Goal: Task Accomplishment & Management: Manage account settings

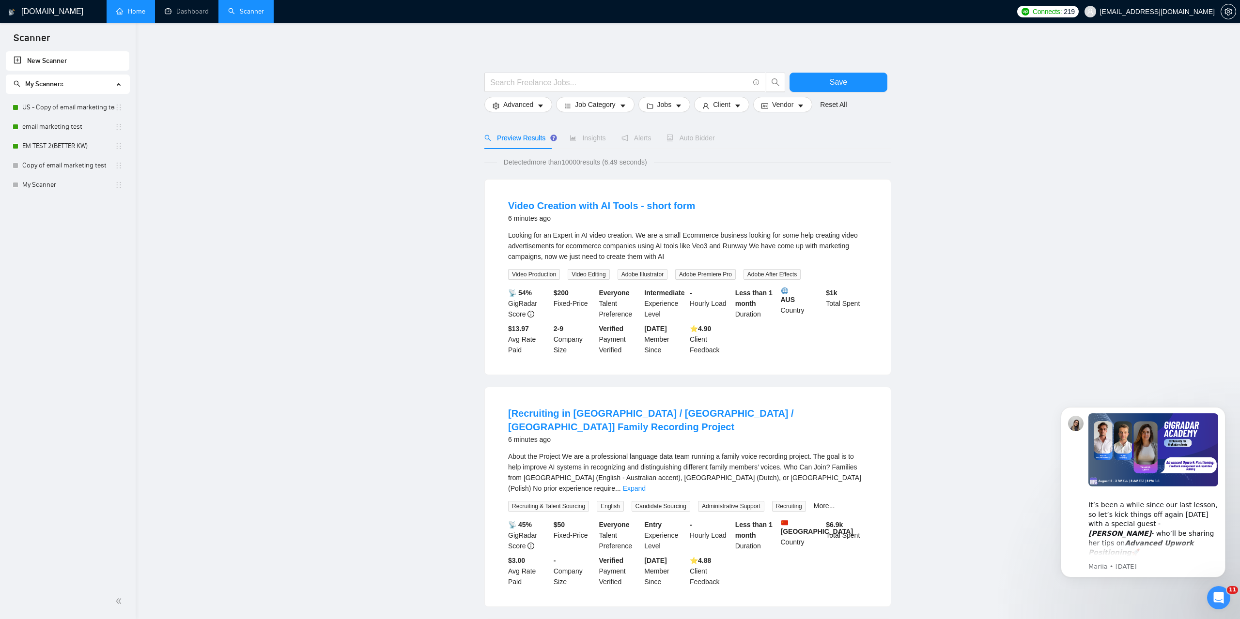
click at [132, 8] on link "Home" at bounding box center [130, 11] width 29 height 8
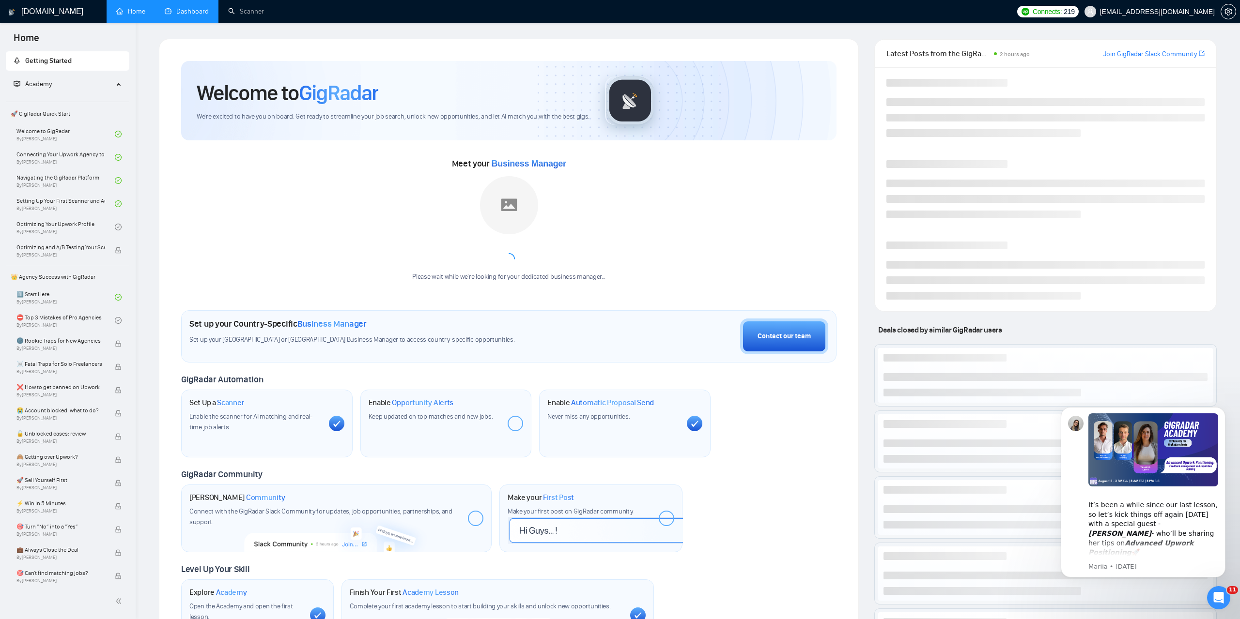
click at [165, 7] on link "Dashboard" at bounding box center [187, 11] width 44 height 8
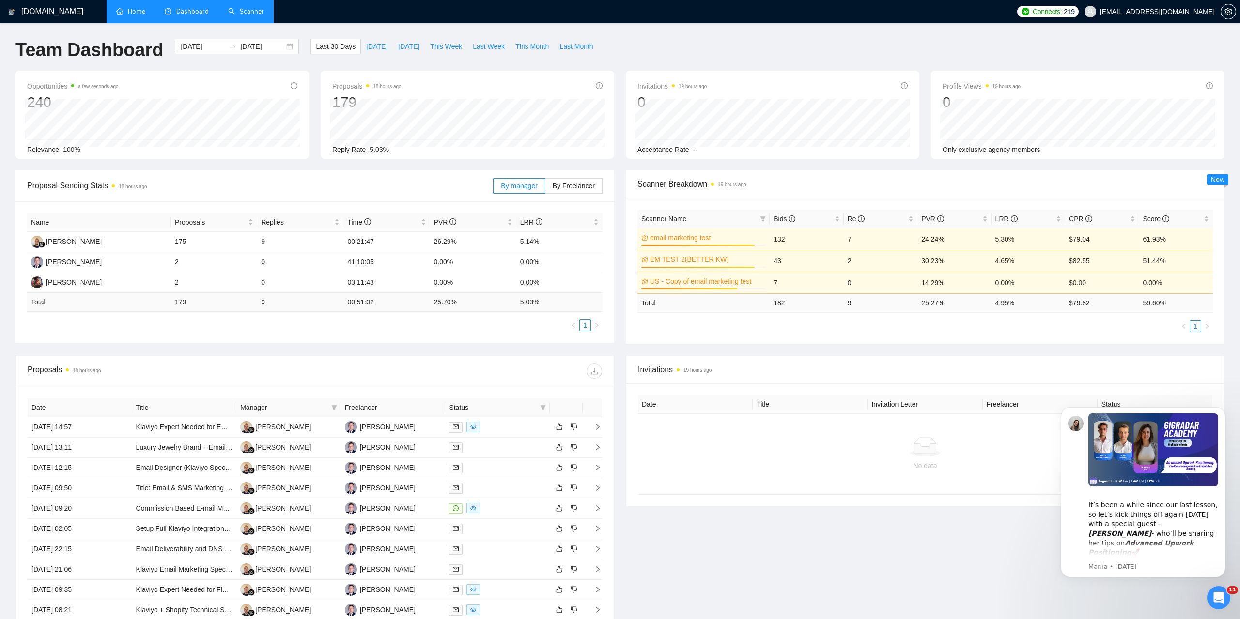
click at [250, 15] on link "Scanner" at bounding box center [246, 11] width 36 height 8
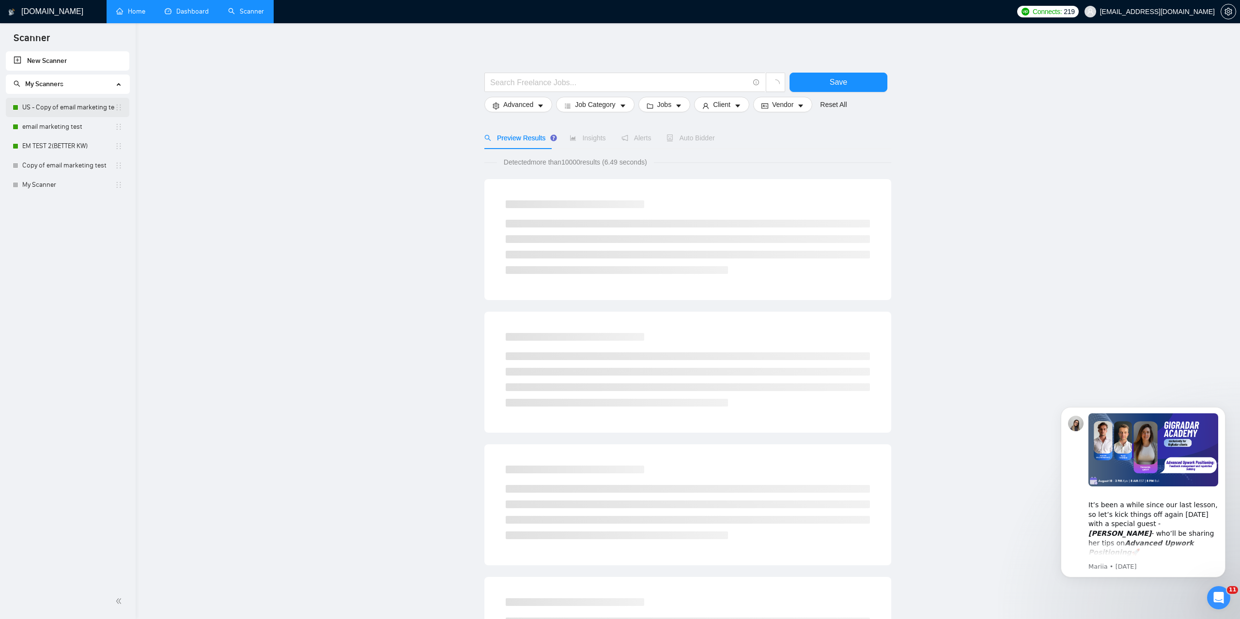
click at [66, 108] on link "US - Copy of email marketing test" at bounding box center [68, 107] width 92 height 19
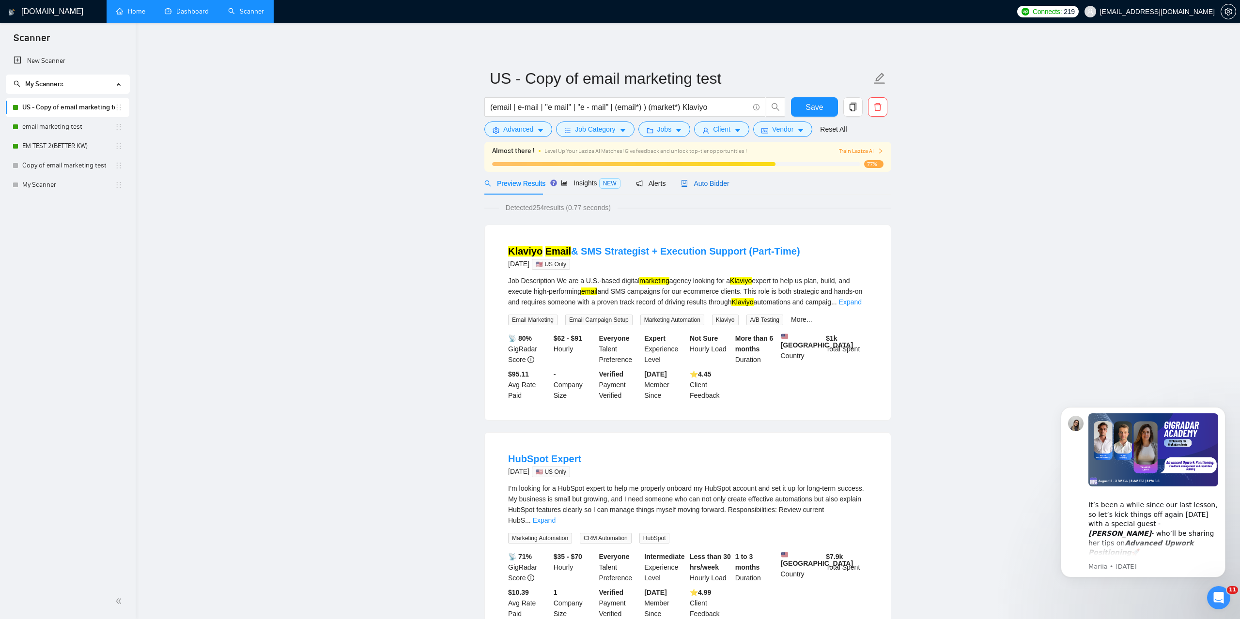
click at [695, 183] on span "Auto Bidder" at bounding box center [705, 184] width 48 height 8
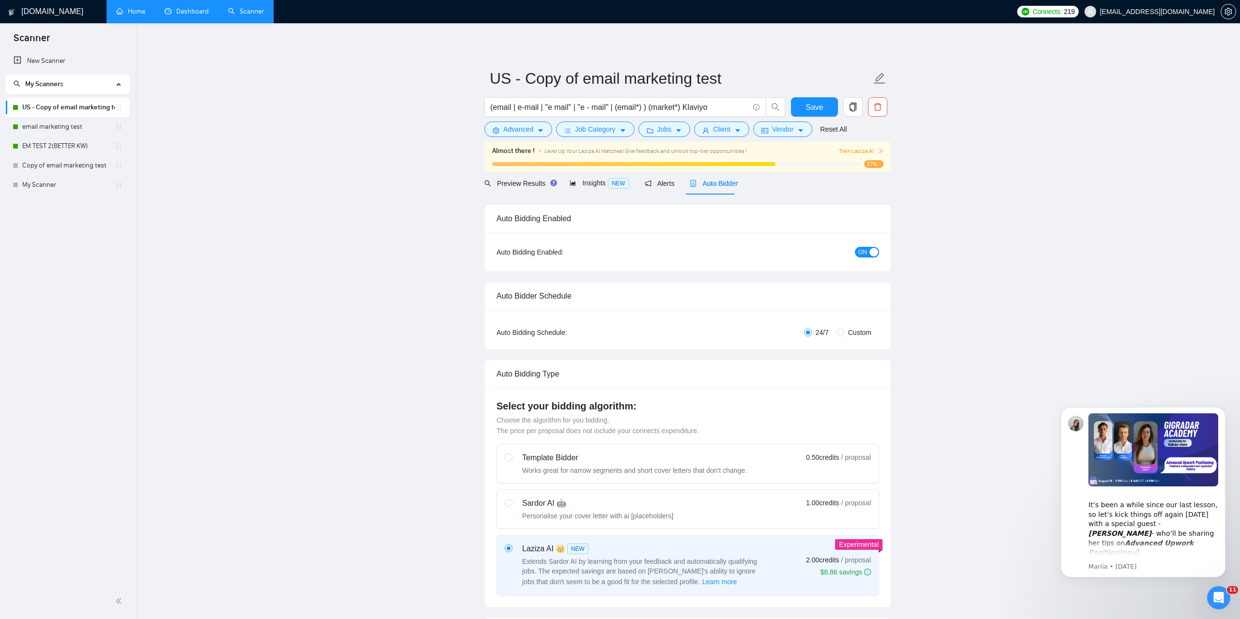
click at [860, 251] on span "ON" at bounding box center [862, 252] width 9 height 11
click at [56, 123] on link "email marketing test" at bounding box center [68, 126] width 92 height 19
click at [806, 113] on button "Save" at bounding box center [814, 106] width 47 height 19
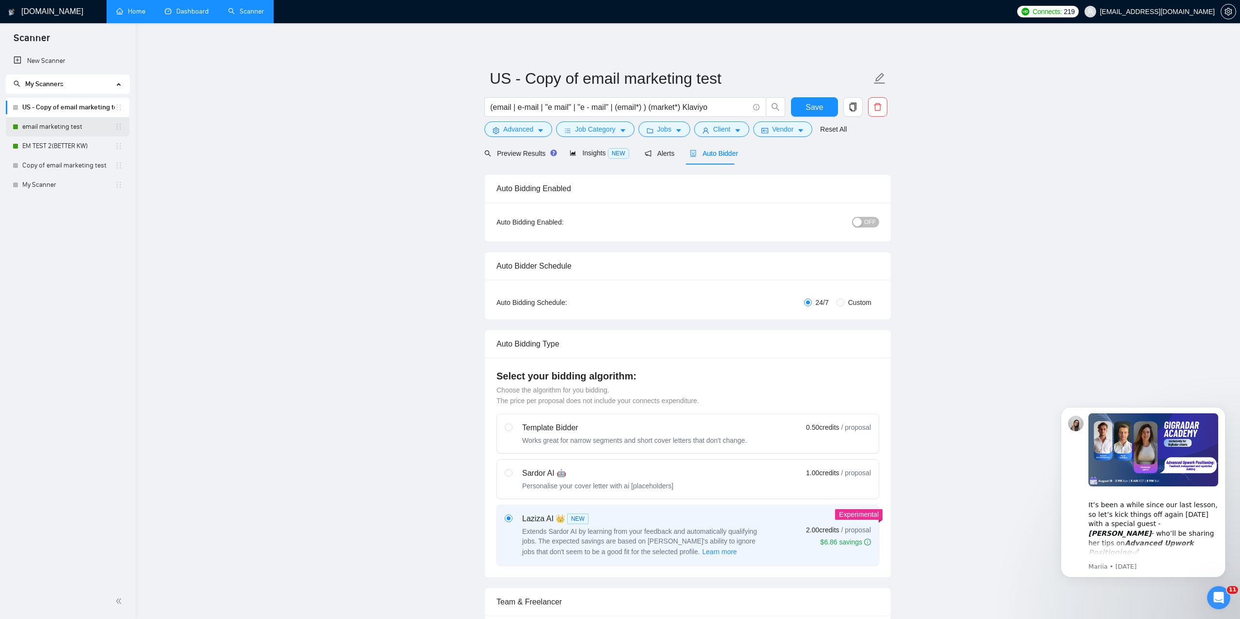
click at [54, 122] on link "email marketing test" at bounding box center [68, 126] width 92 height 19
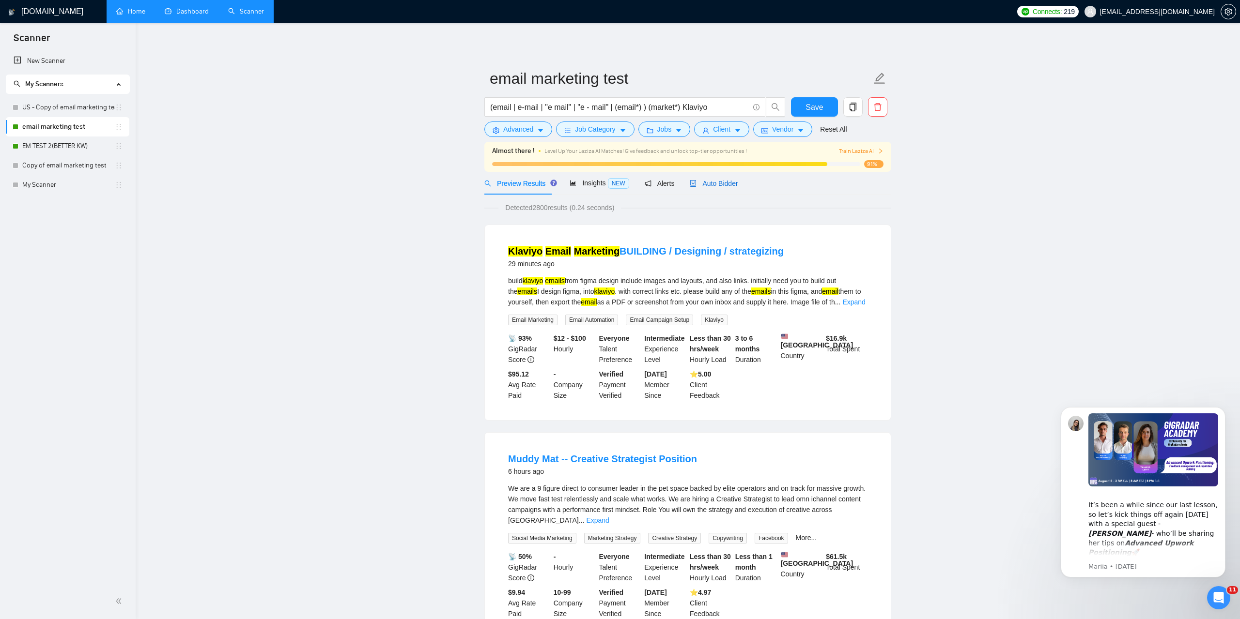
click at [717, 182] on span "Auto Bidder" at bounding box center [714, 184] width 48 height 8
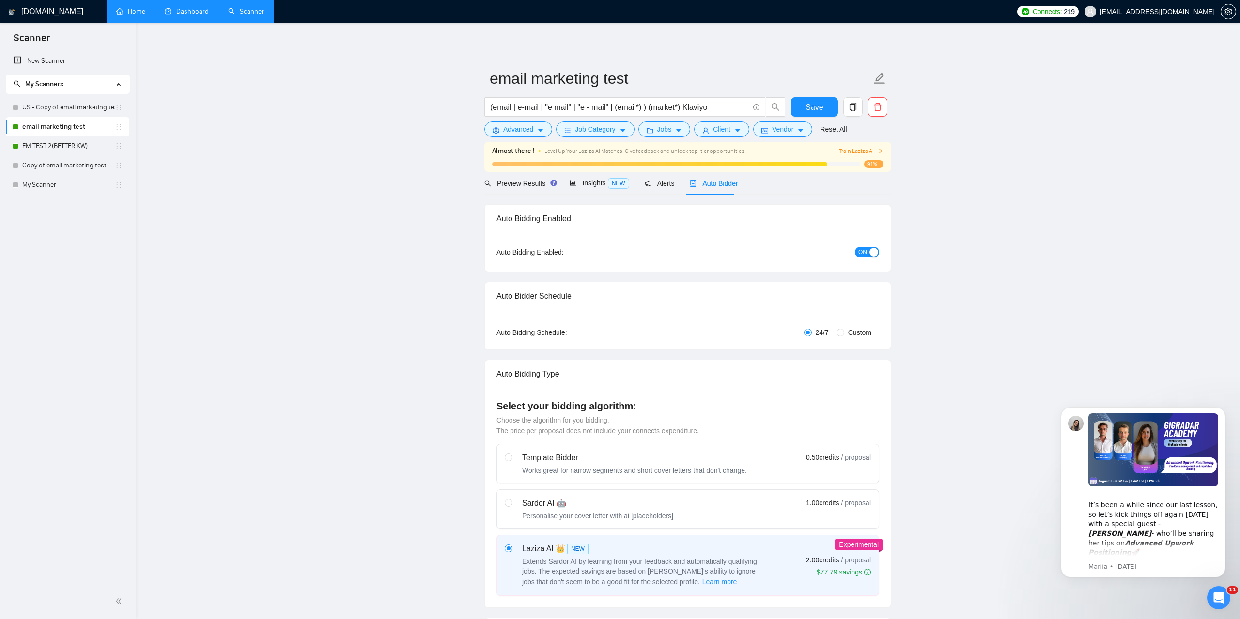
click at [870, 249] on div "button" at bounding box center [873, 252] width 9 height 9
click at [820, 118] on div "Save" at bounding box center [814, 109] width 51 height 24
click at [815, 111] on span "Save" at bounding box center [813, 107] width 17 height 12
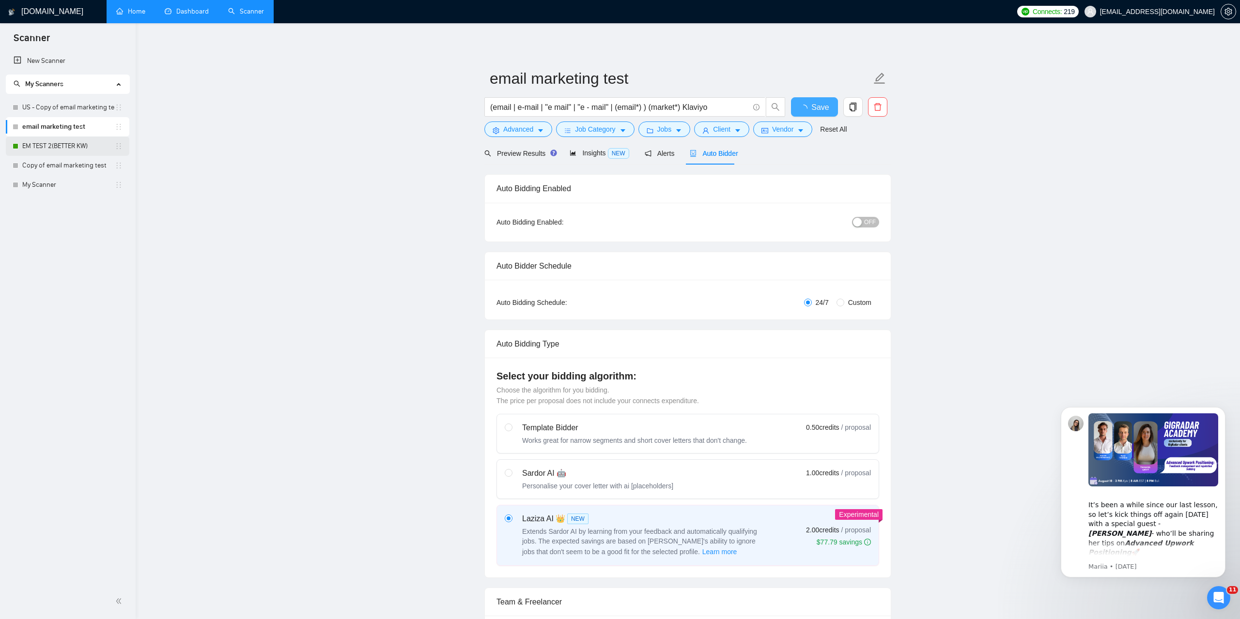
checkbox input "true"
click at [63, 151] on link "EM TEST 2(BETTER KW)" at bounding box center [68, 146] width 92 height 19
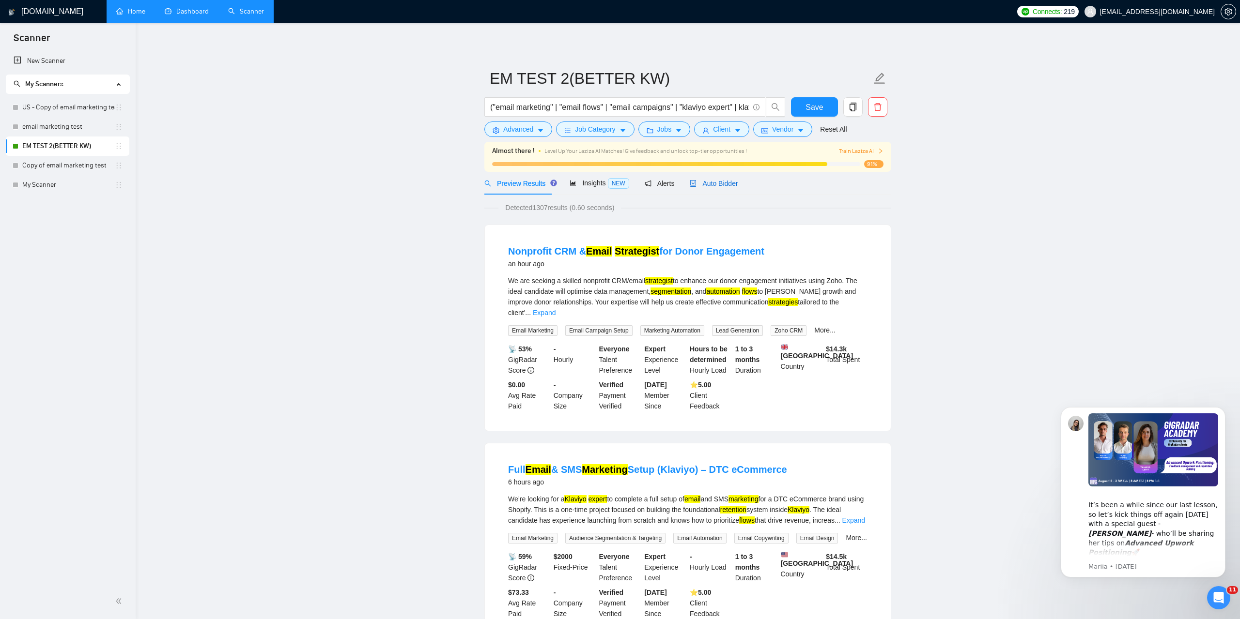
click at [724, 182] on span "Auto Bidder" at bounding box center [714, 184] width 48 height 8
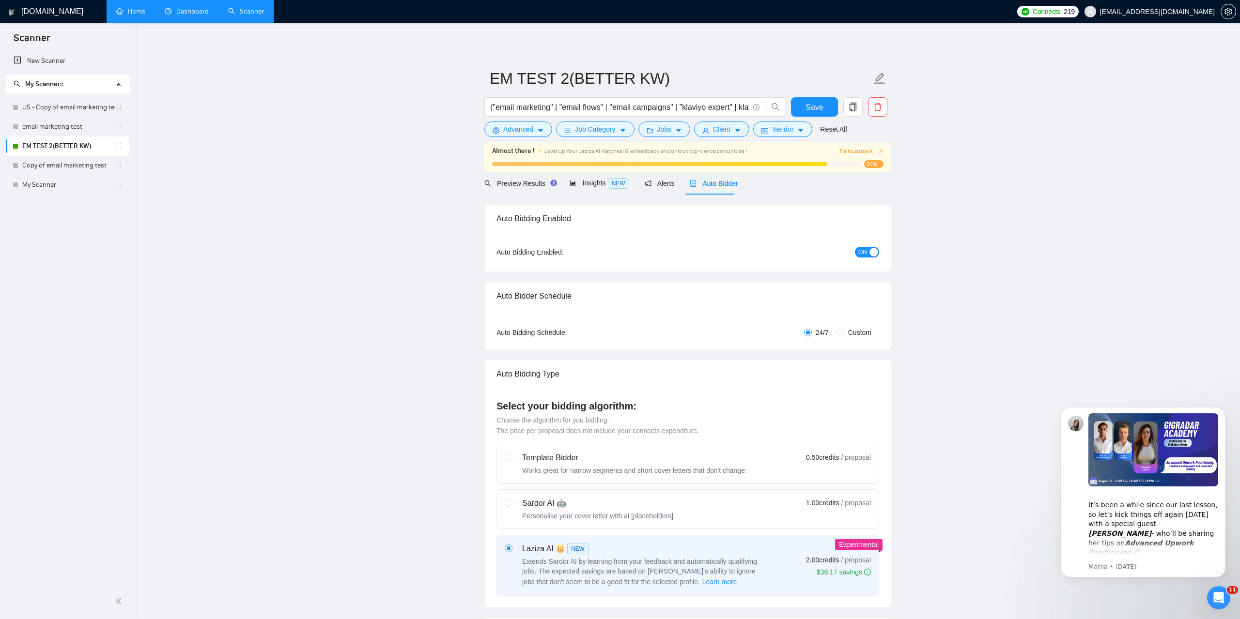
click at [864, 253] on span "ON" at bounding box center [862, 252] width 9 height 11
click at [808, 103] on span "Save" at bounding box center [813, 107] width 17 height 12
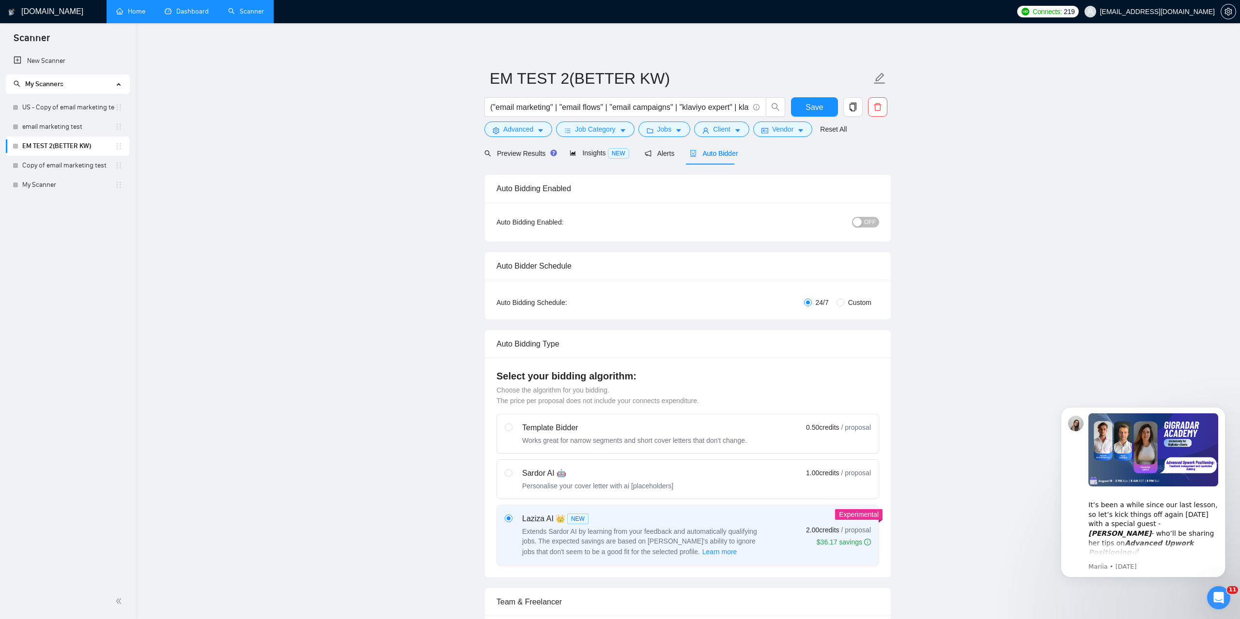
click at [800, 111] on button "Save" at bounding box center [814, 106] width 47 height 19
